Goal: Transaction & Acquisition: Purchase product/service

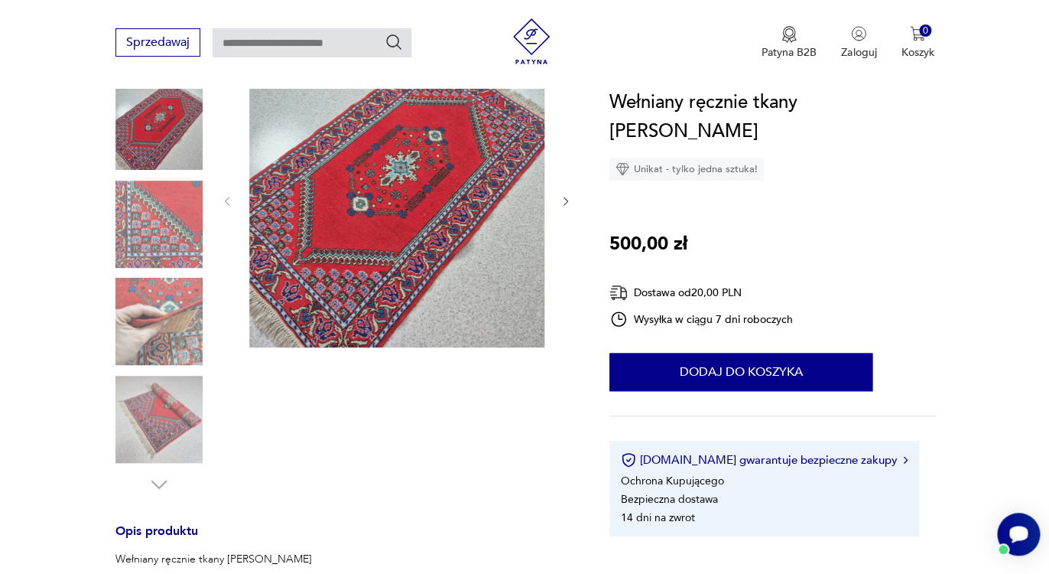
scroll to position [192, 0]
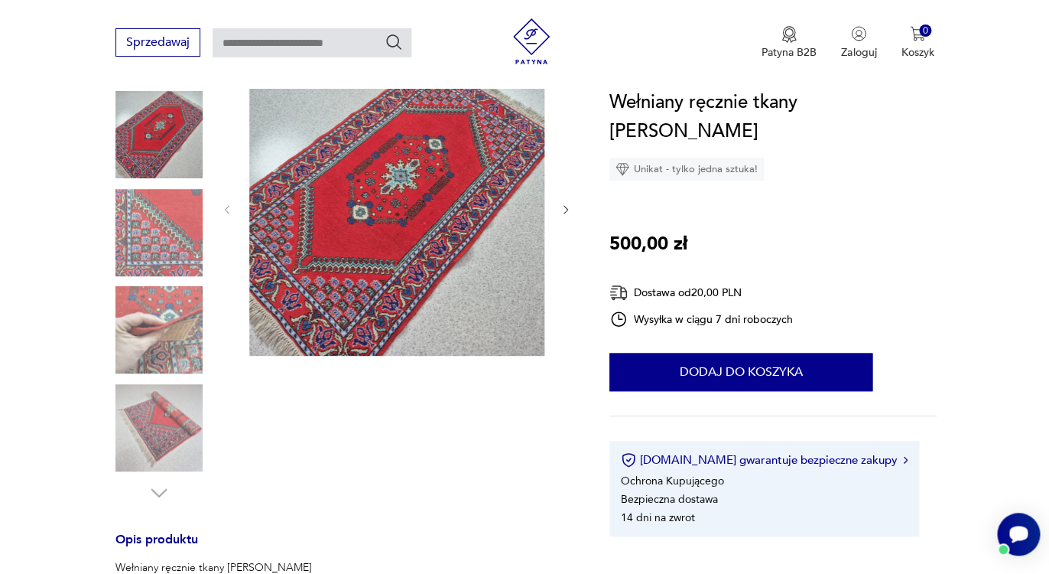
click at [139, 247] on img at bounding box center [158, 232] width 87 height 87
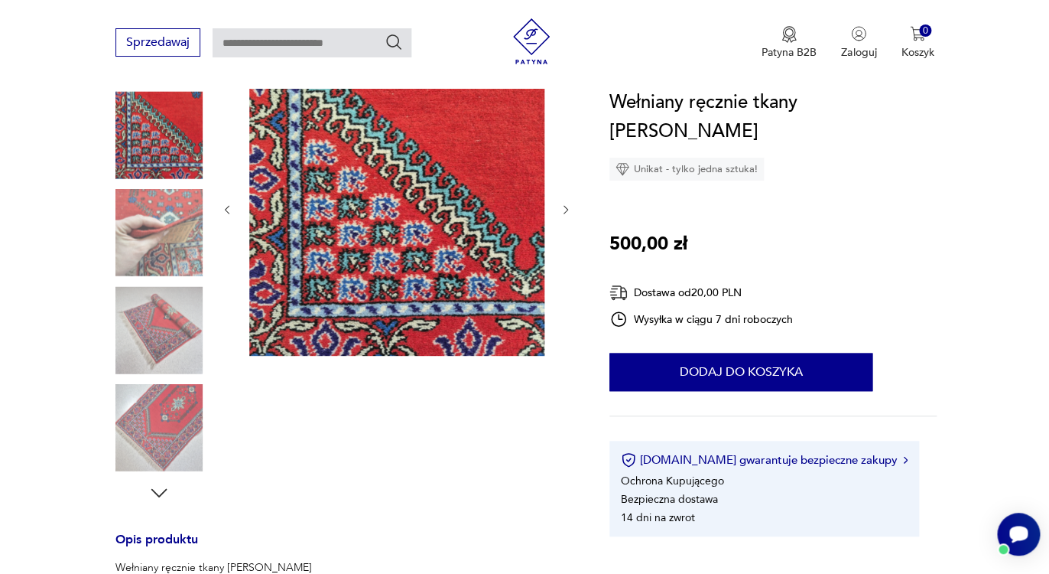
click at [167, 269] on img at bounding box center [158, 232] width 87 height 87
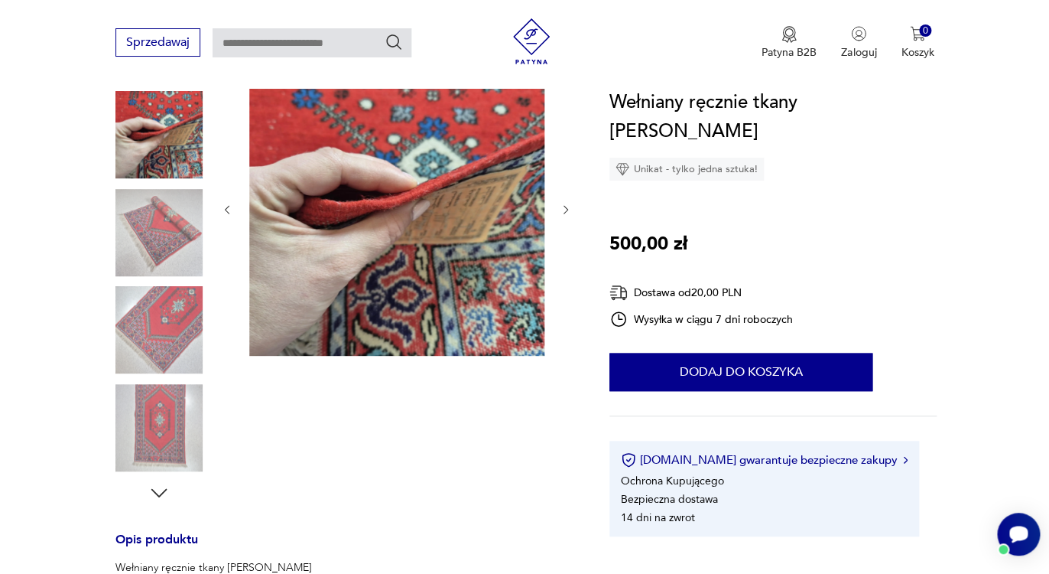
click at [168, 266] on img at bounding box center [158, 232] width 87 height 87
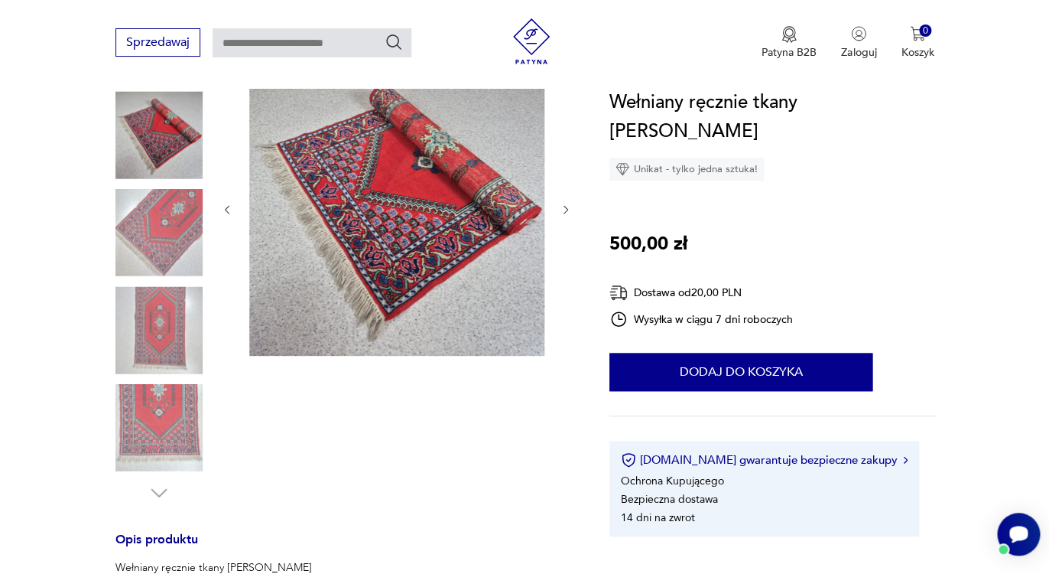
click at [172, 277] on div at bounding box center [158, 234] width 87 height 90
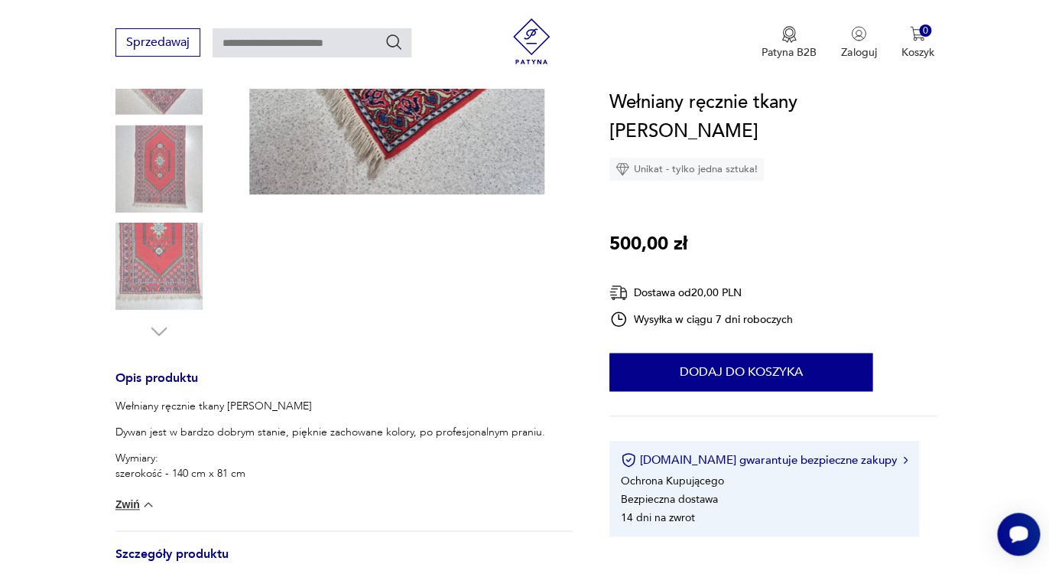
scroll to position [374, 0]
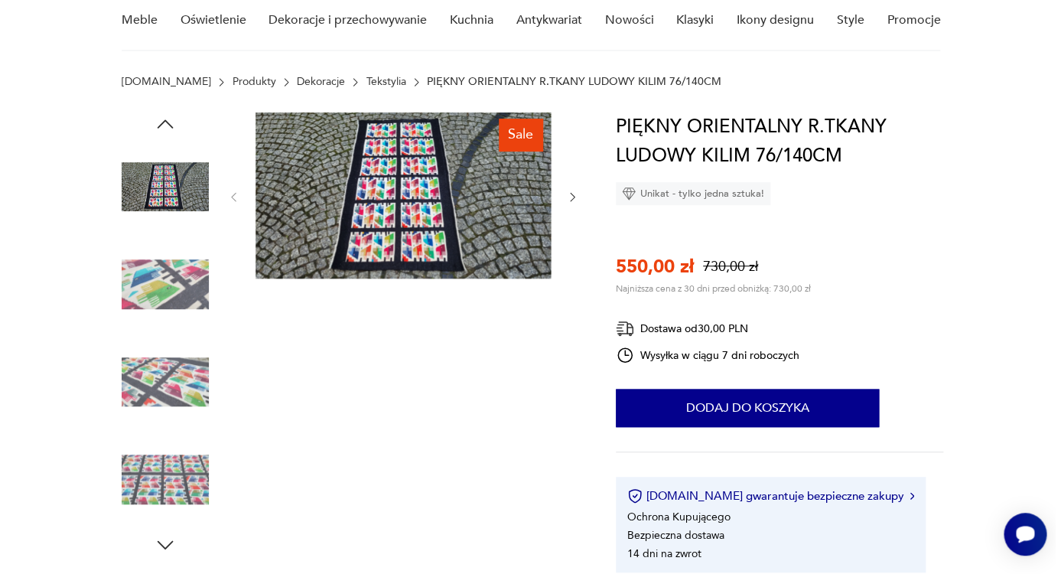
scroll to position [102, 0]
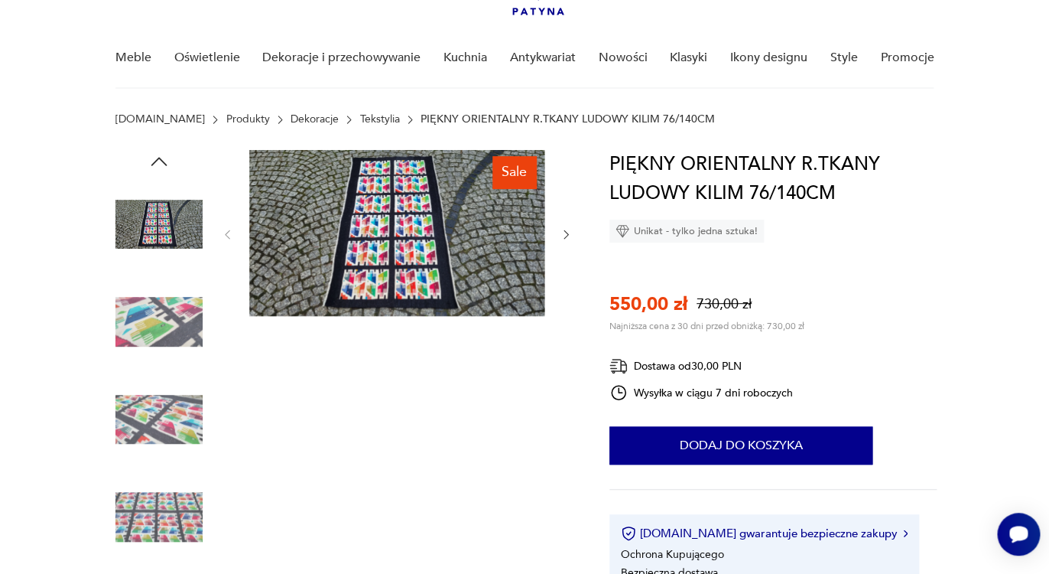
click at [190, 314] on img at bounding box center [158, 321] width 87 height 87
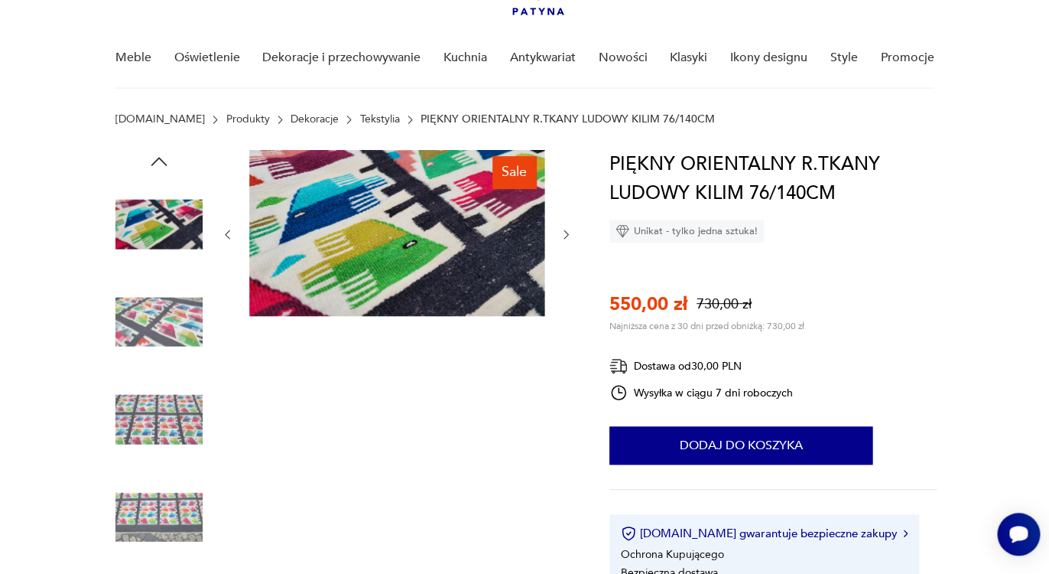
click at [164, 335] on img at bounding box center [158, 321] width 87 height 87
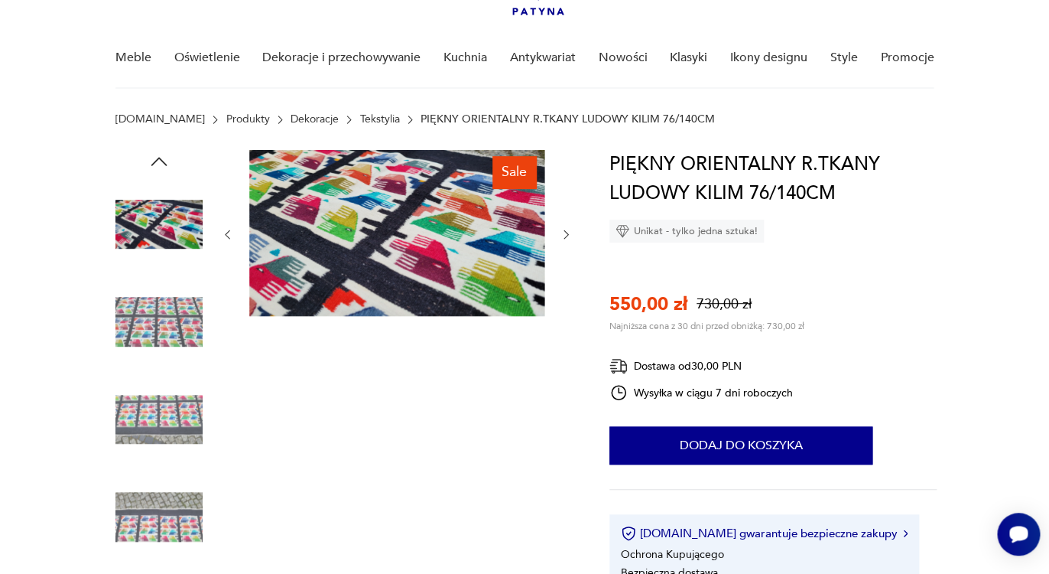
click at [173, 406] on img at bounding box center [158, 418] width 87 height 87
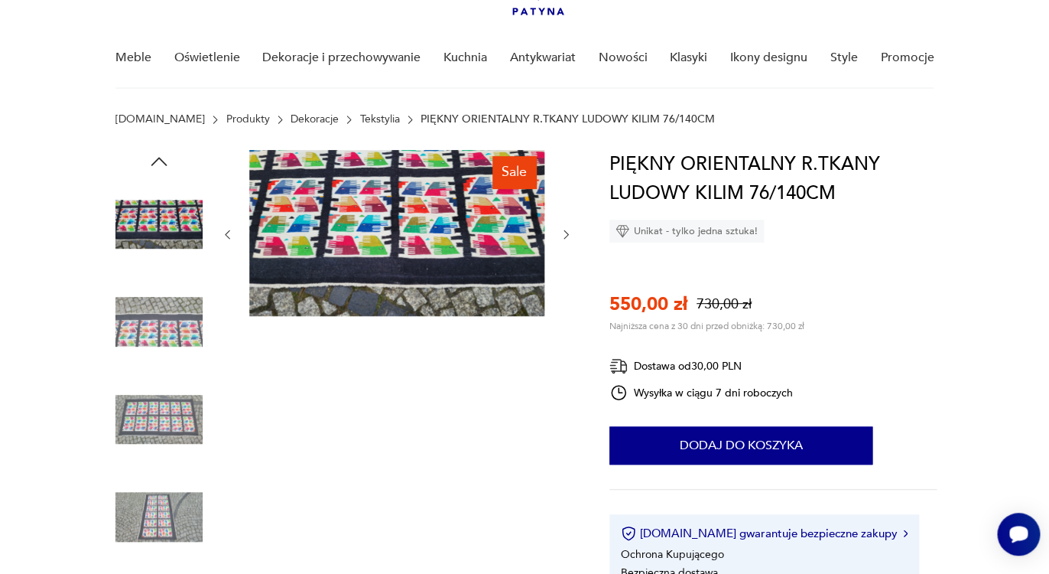
click at [173, 406] on img at bounding box center [158, 418] width 87 height 87
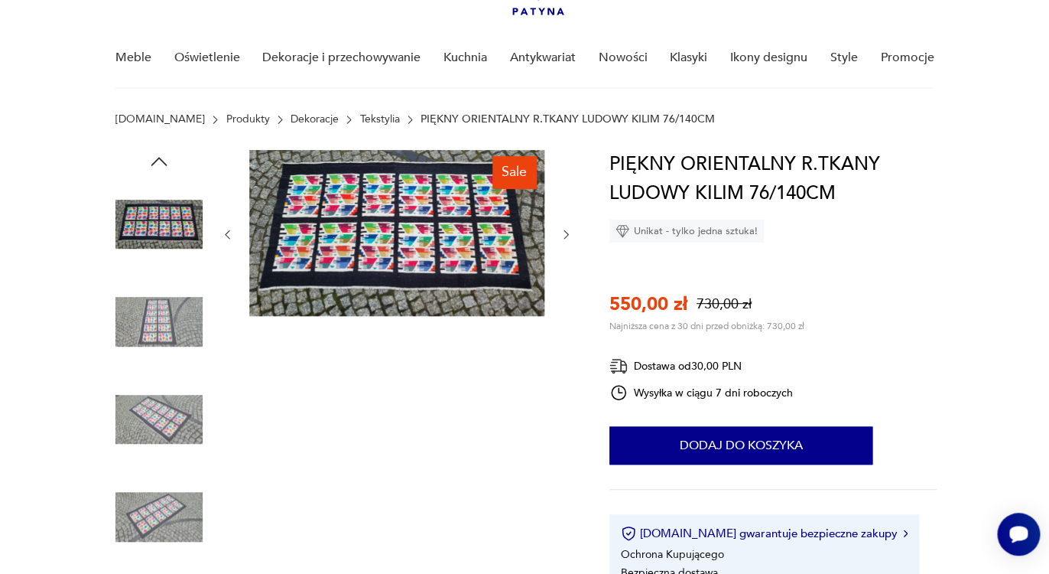
click at [410, 254] on img at bounding box center [396, 233] width 295 height 166
